Goal: Navigation & Orientation: Find specific page/section

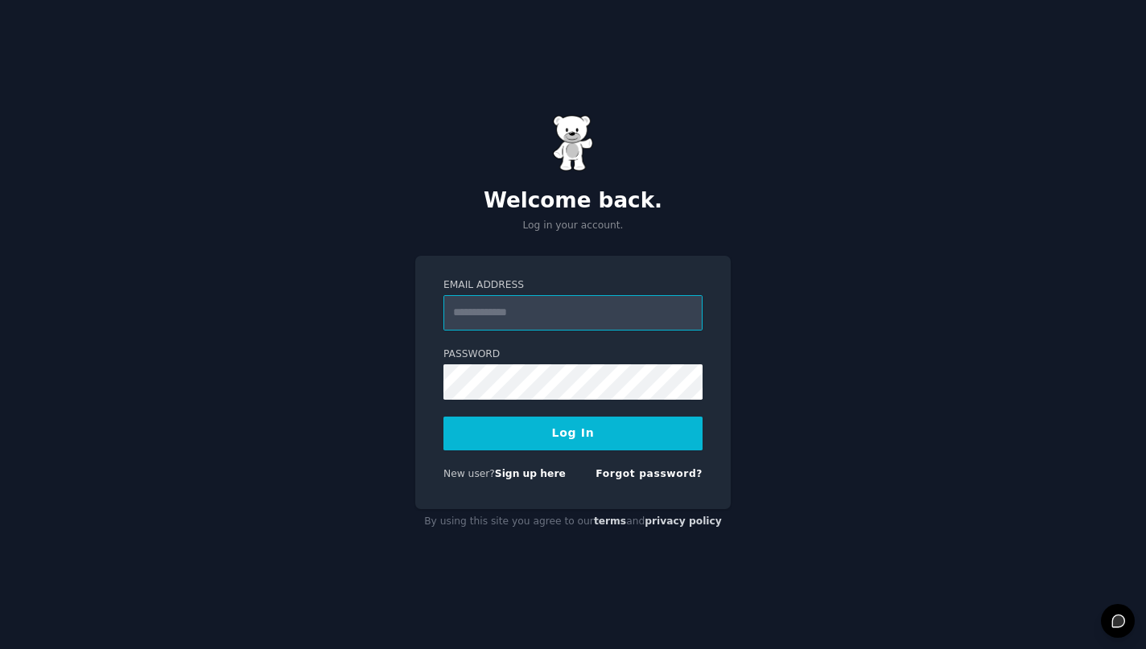
click at [520, 315] on input "Email Address" at bounding box center [572, 312] width 259 height 35
type input "**********"
click at [573, 433] on button "Log In" at bounding box center [572, 434] width 259 height 34
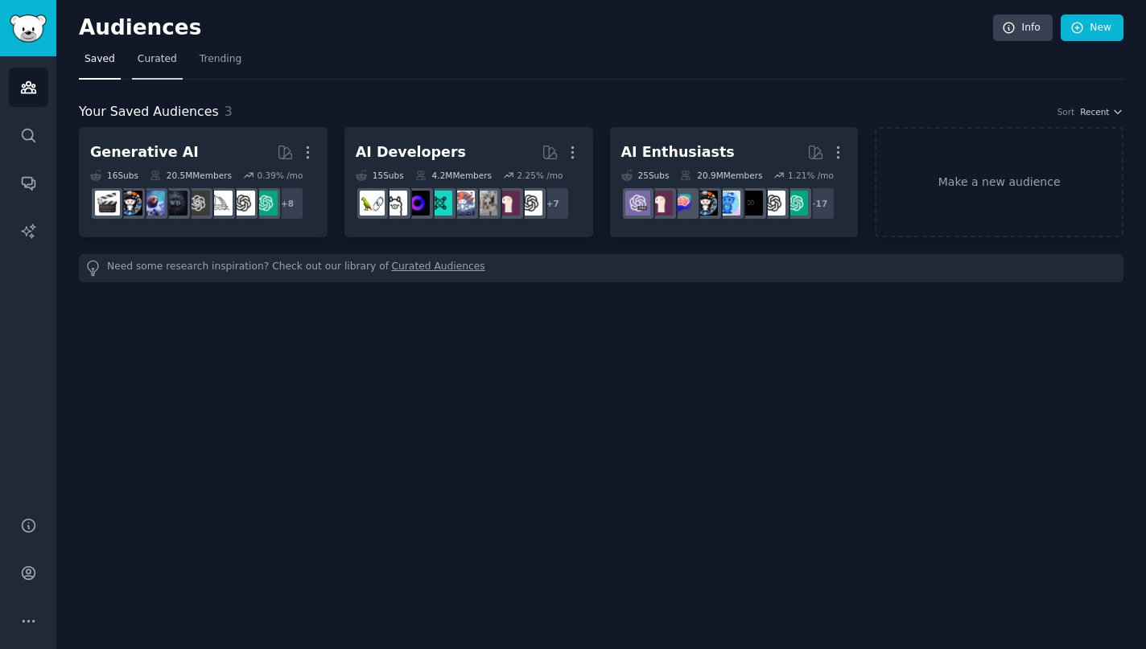
click at [150, 62] on span "Curated" at bounding box center [157, 59] width 39 height 14
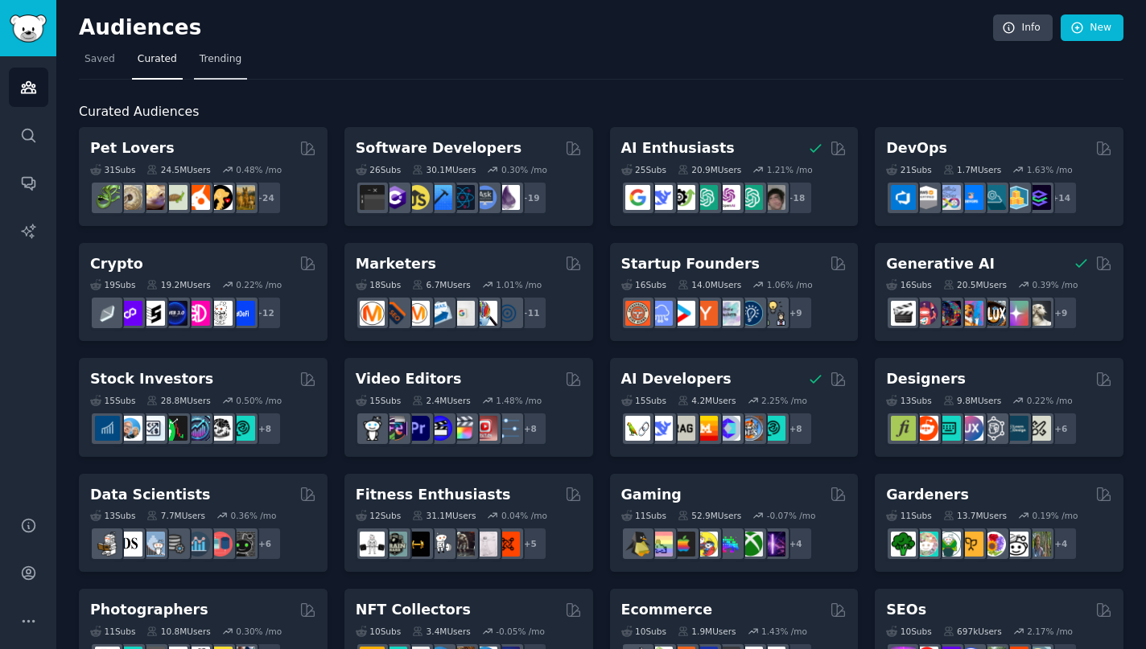
click at [218, 62] on span "Trending" at bounding box center [221, 59] width 42 height 14
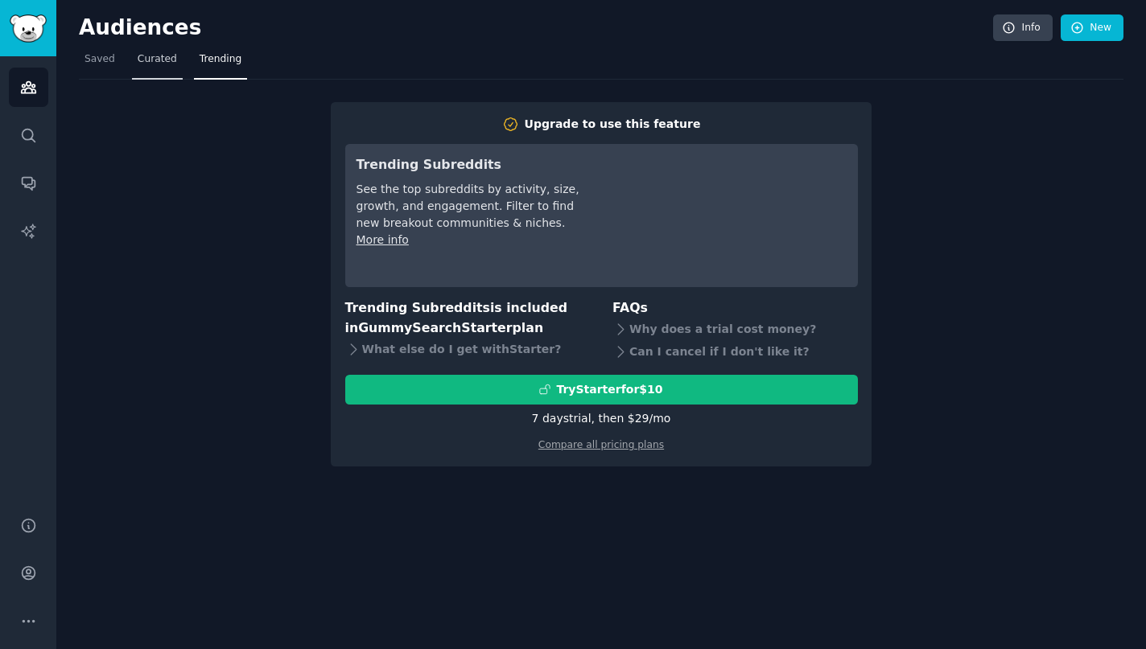
click at [167, 63] on span "Curated" at bounding box center [157, 59] width 39 height 14
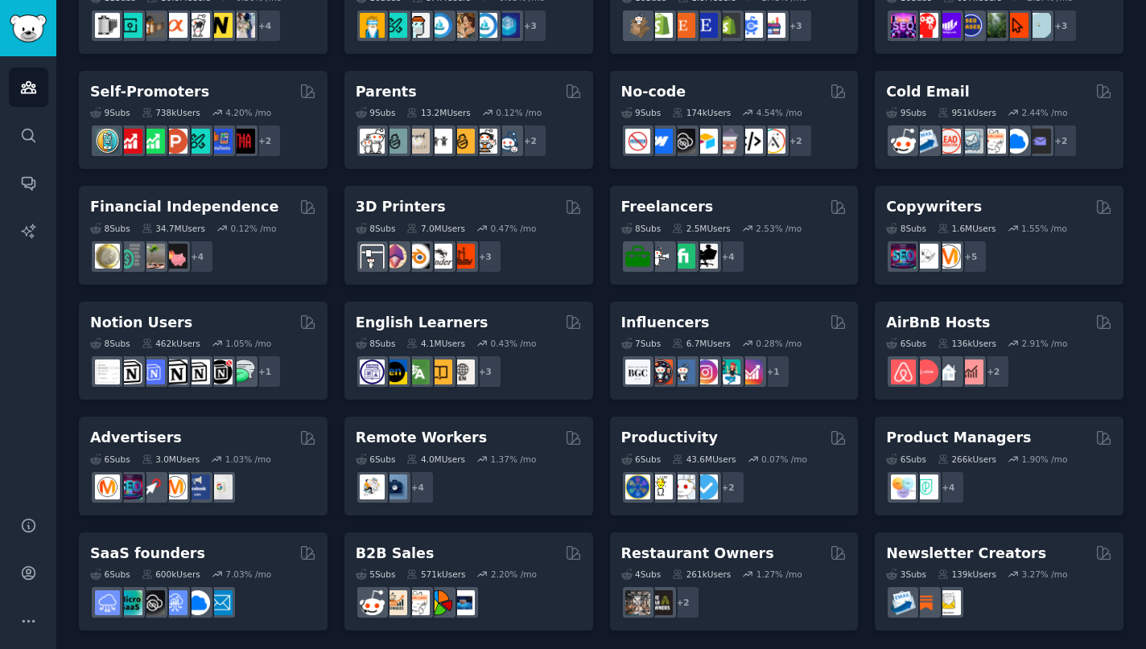
scroll to position [633, 0]
